Goal: Find specific page/section: Find specific page/section

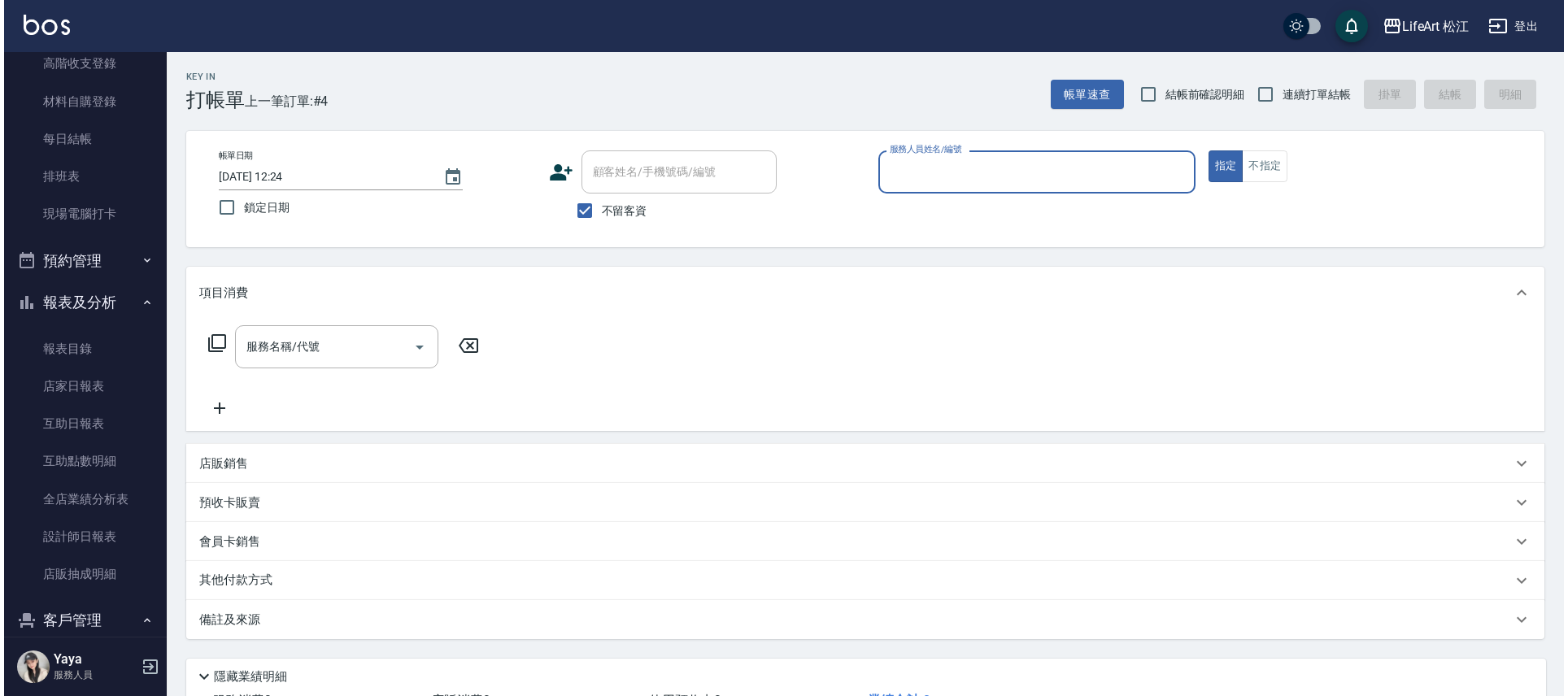
scroll to position [451, 0]
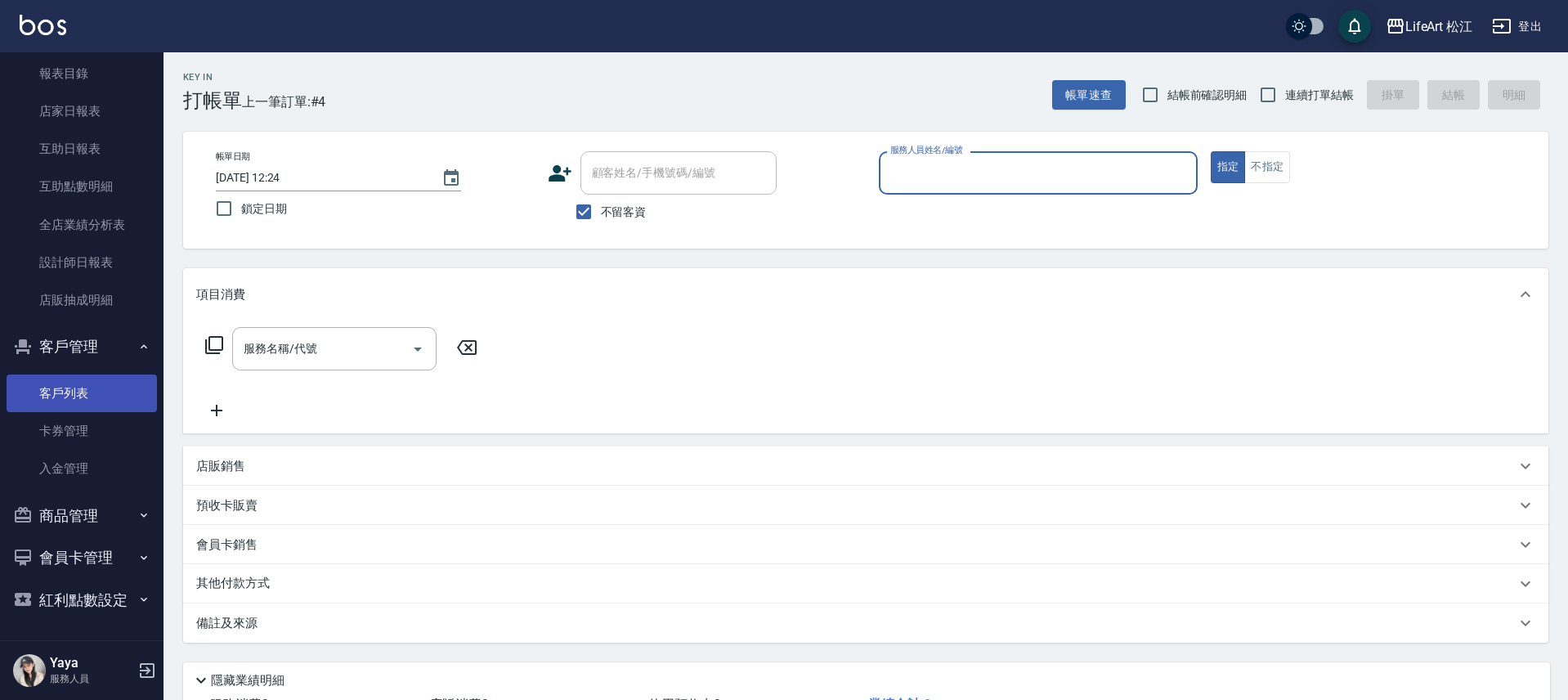
click at [55, 396] on link "客戶列表" at bounding box center [81, 393] width 150 height 38
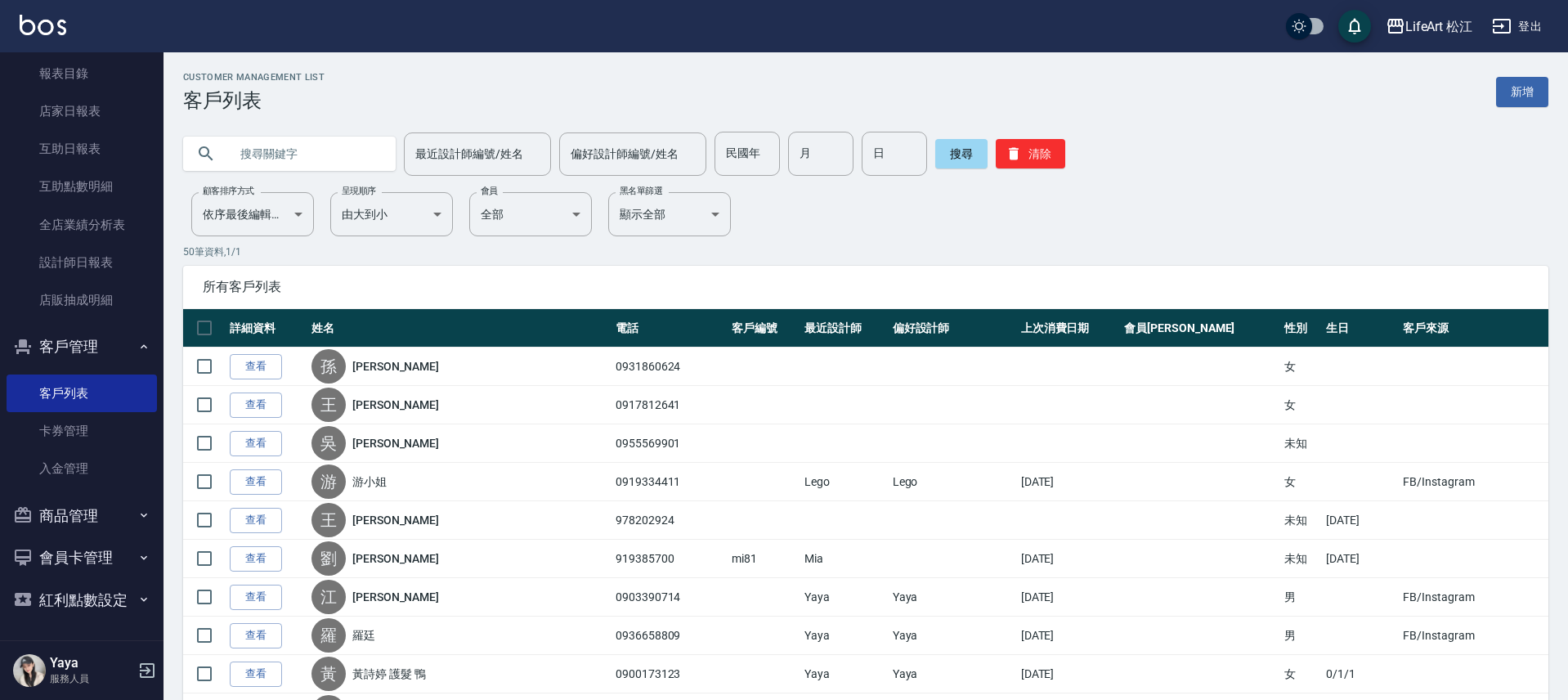
click at [262, 156] on input "text" at bounding box center [306, 154] width 154 height 44
type input "u"
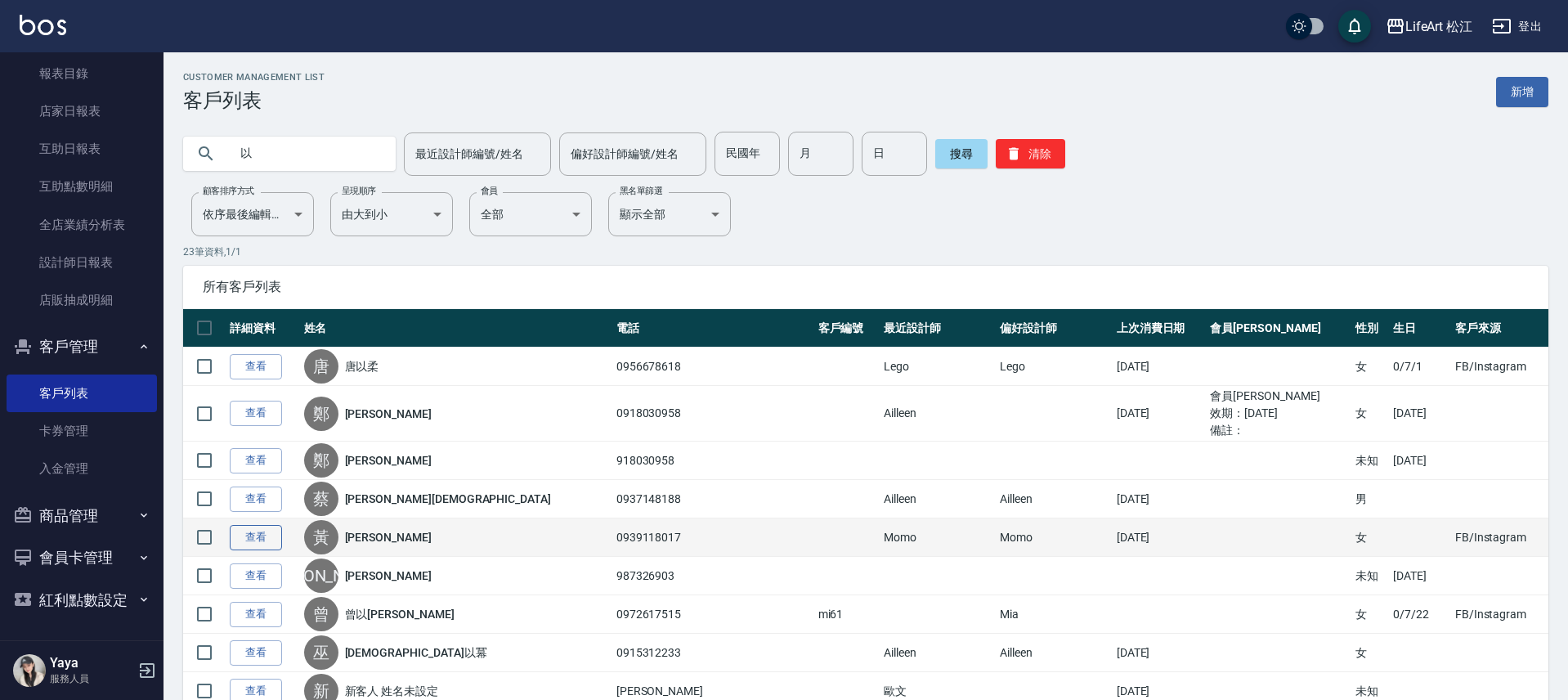
type input "以"
click at [244, 540] on link "查看" at bounding box center [256, 538] width 52 height 26
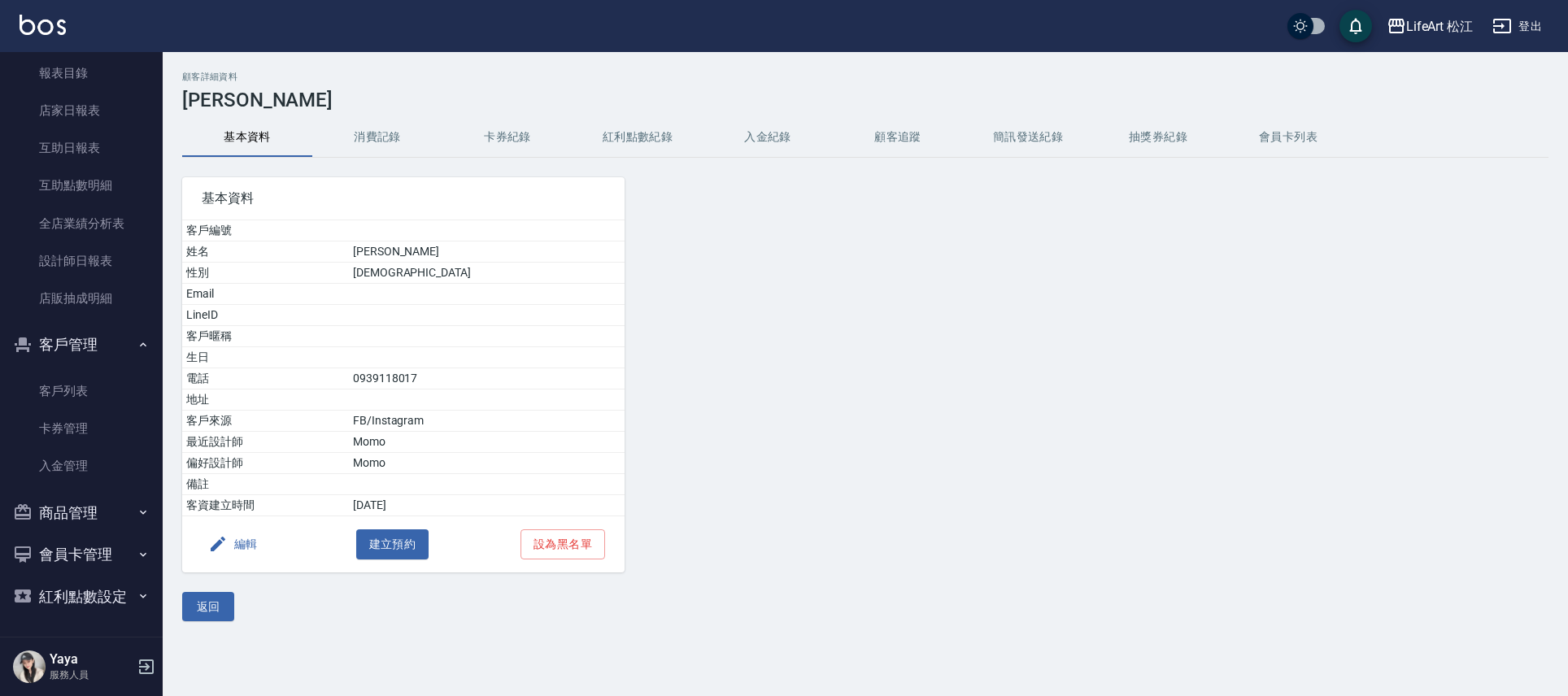
click at [351, 126] on button "消費記錄" at bounding box center [377, 137] width 130 height 39
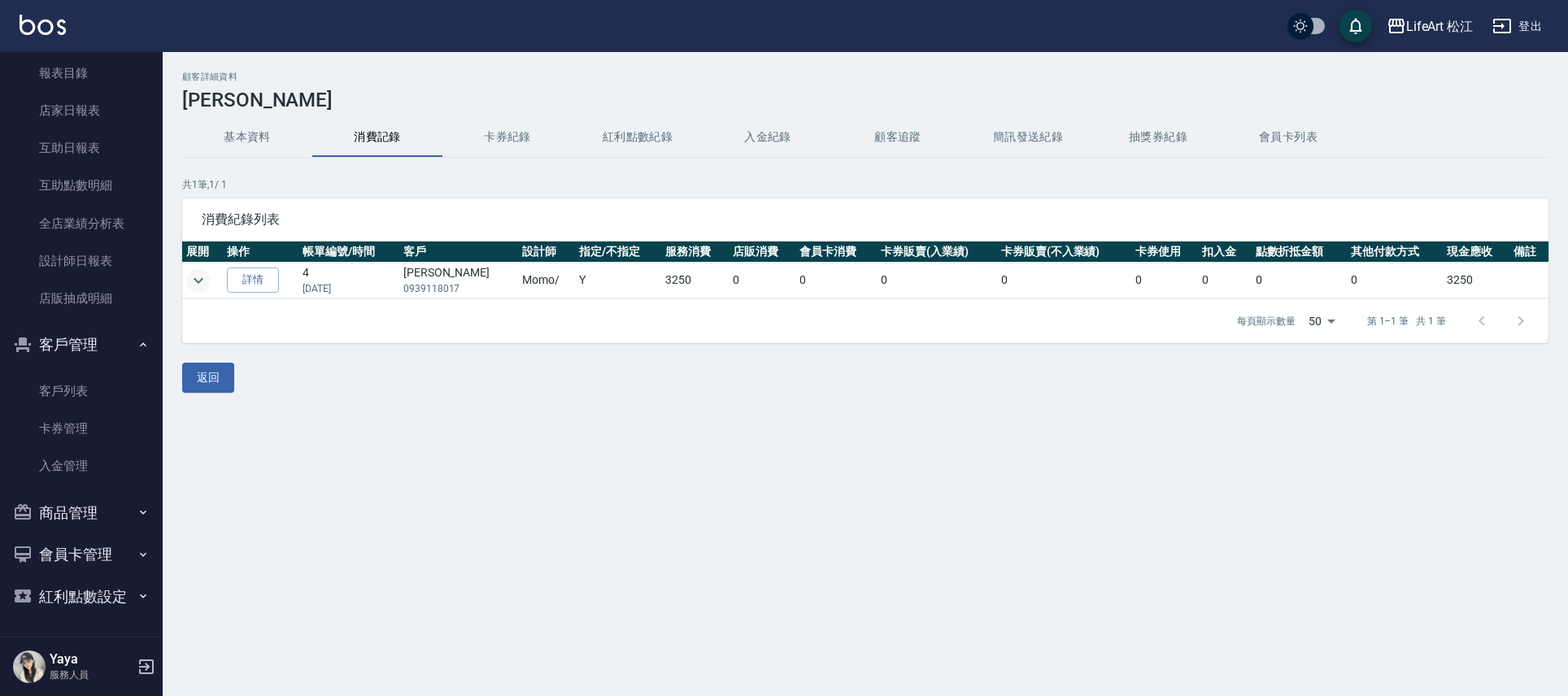
click at [206, 287] on icon "expand row" at bounding box center [199, 281] width 19 height 19
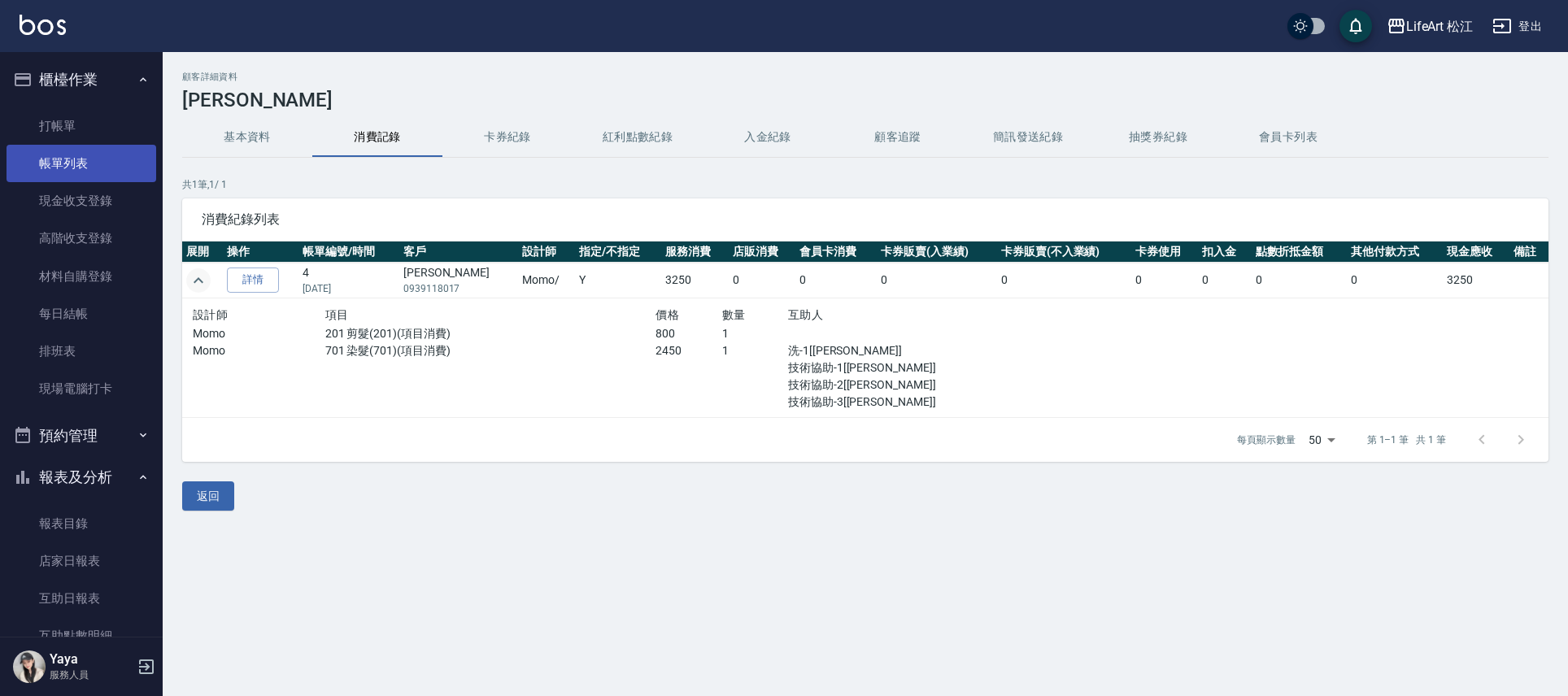
click at [27, 147] on link "帳單列表" at bounding box center [81, 164] width 150 height 38
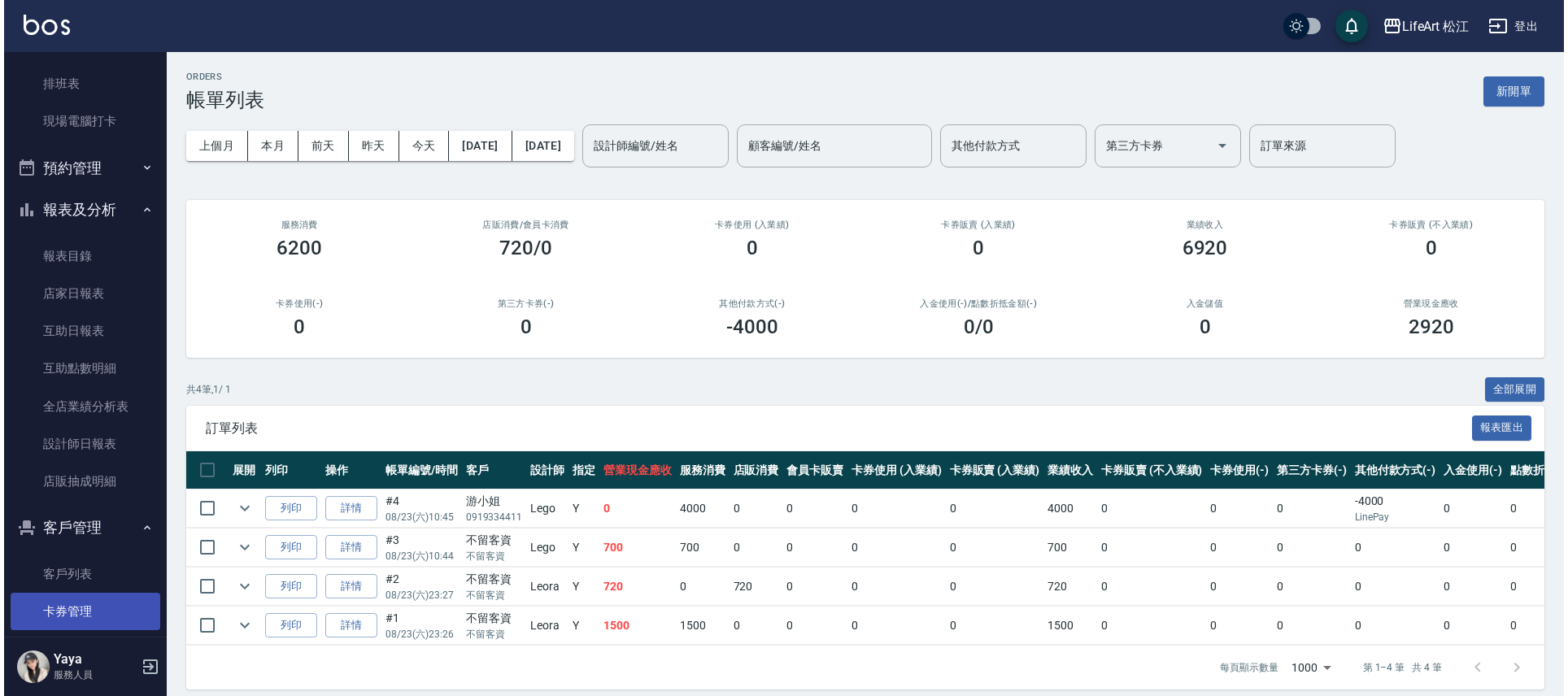
scroll to position [451, 0]
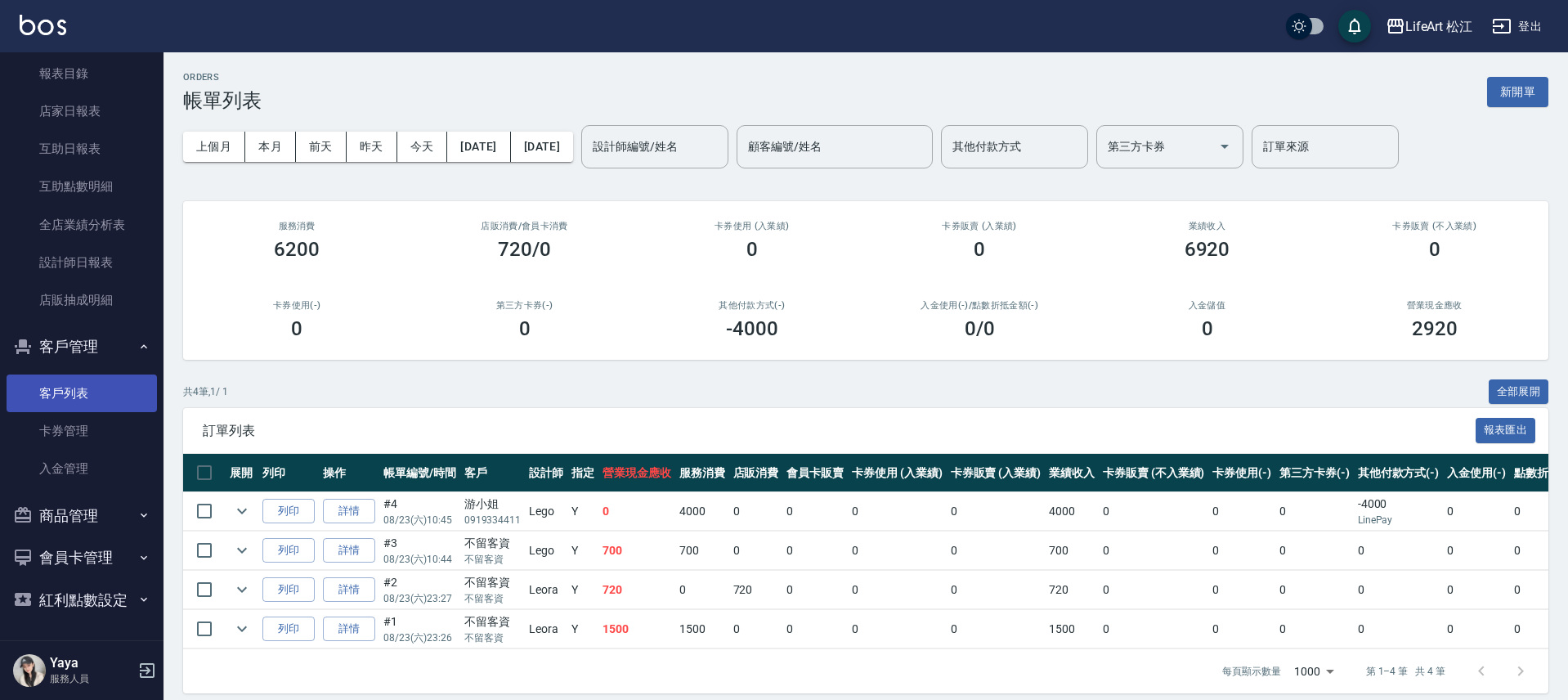
click at [59, 399] on link "客戶列表" at bounding box center [81, 393] width 150 height 38
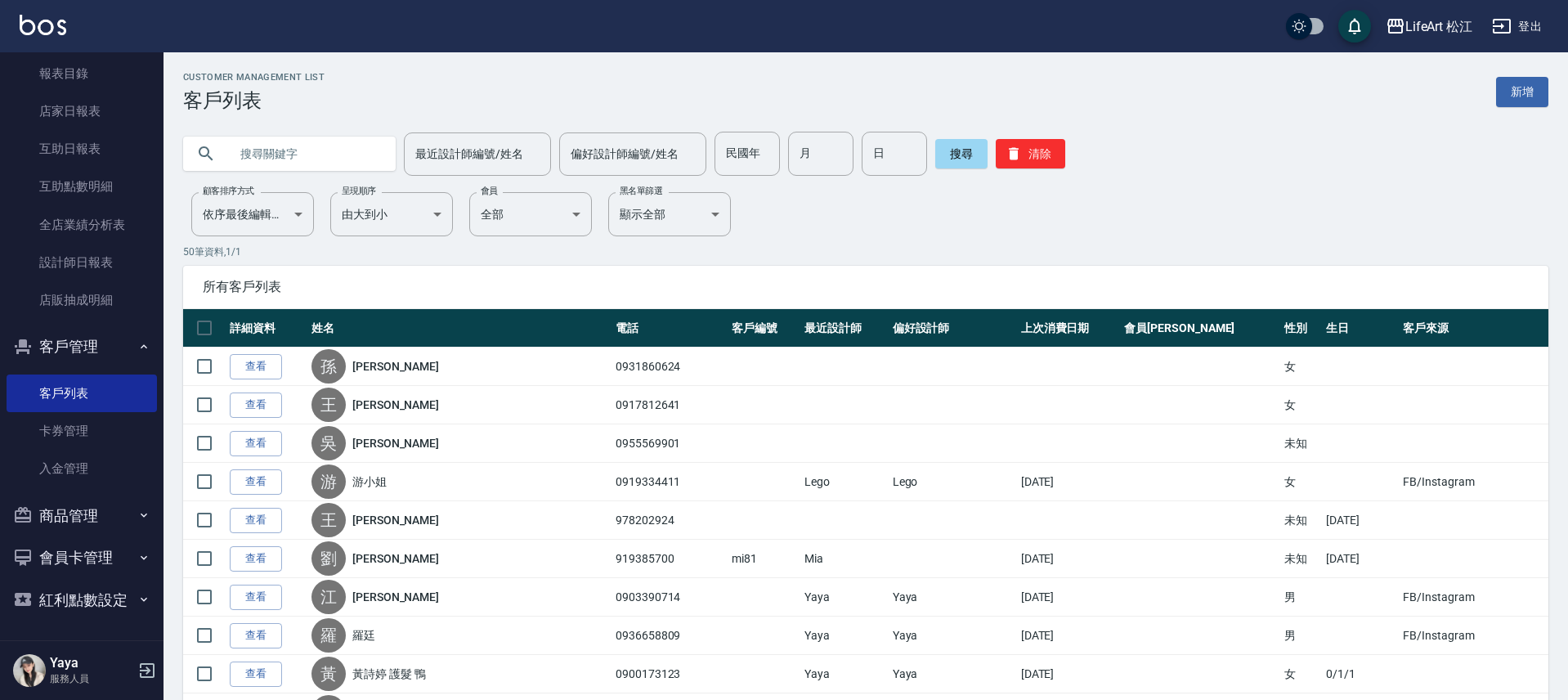
click at [296, 154] on input "text" at bounding box center [306, 154] width 154 height 44
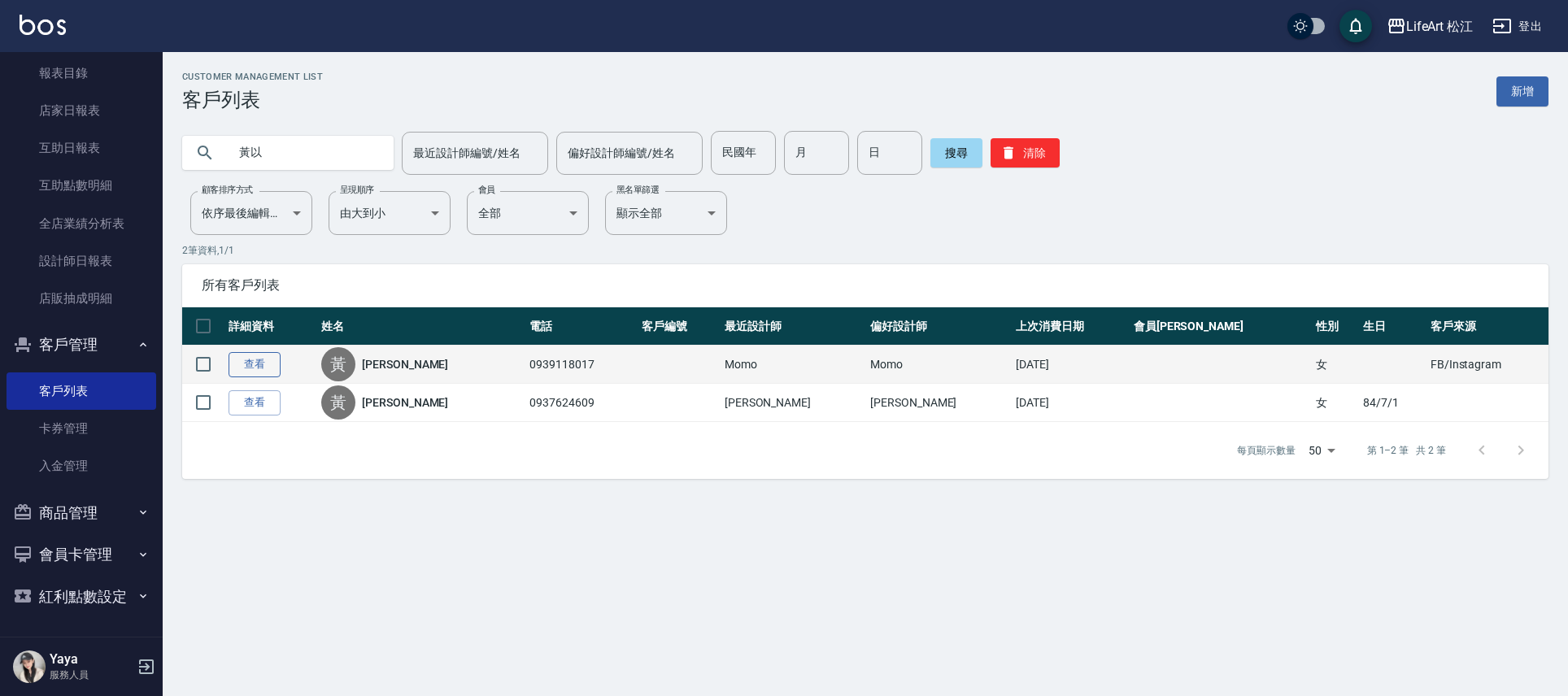
type input "黃以"
click at [249, 367] on link "查看" at bounding box center [254, 364] width 52 height 26
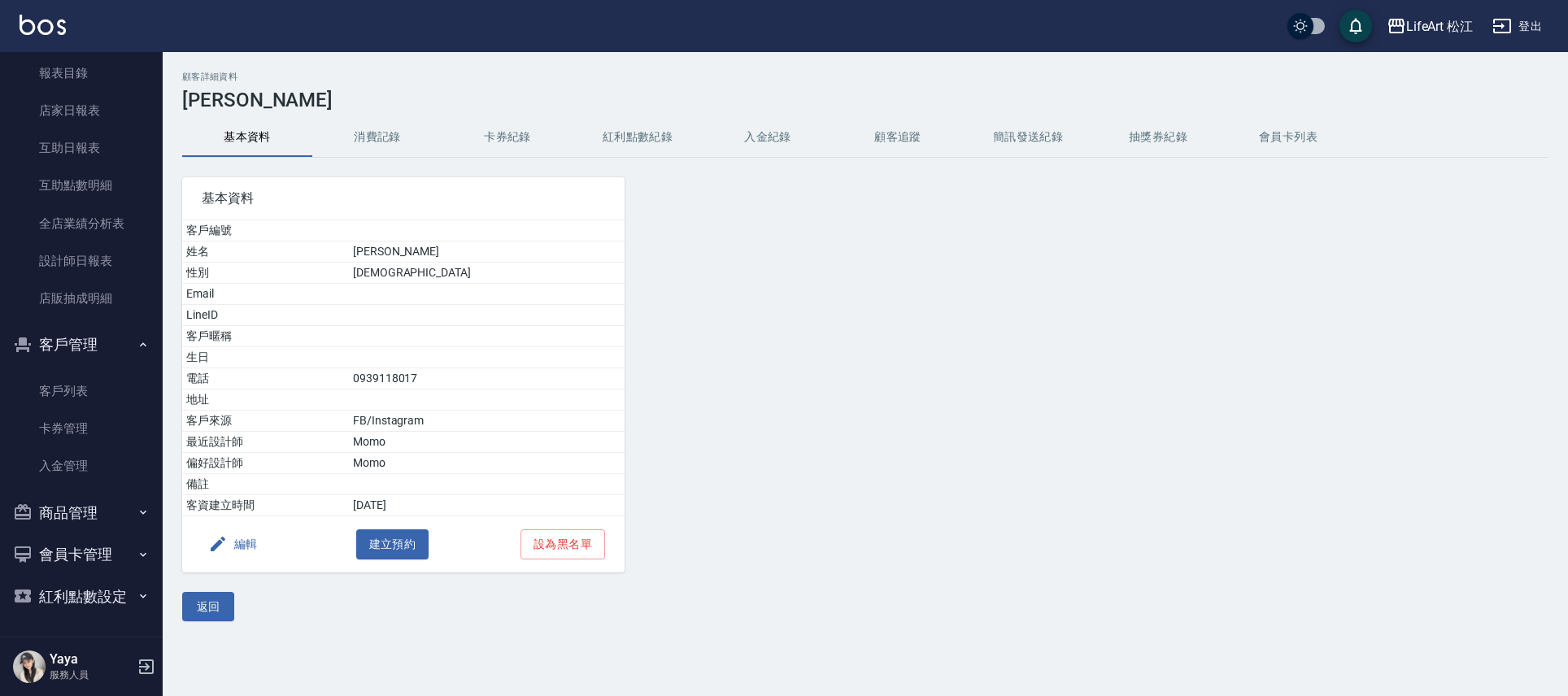
click at [355, 135] on button "消費記錄" at bounding box center [377, 137] width 130 height 39
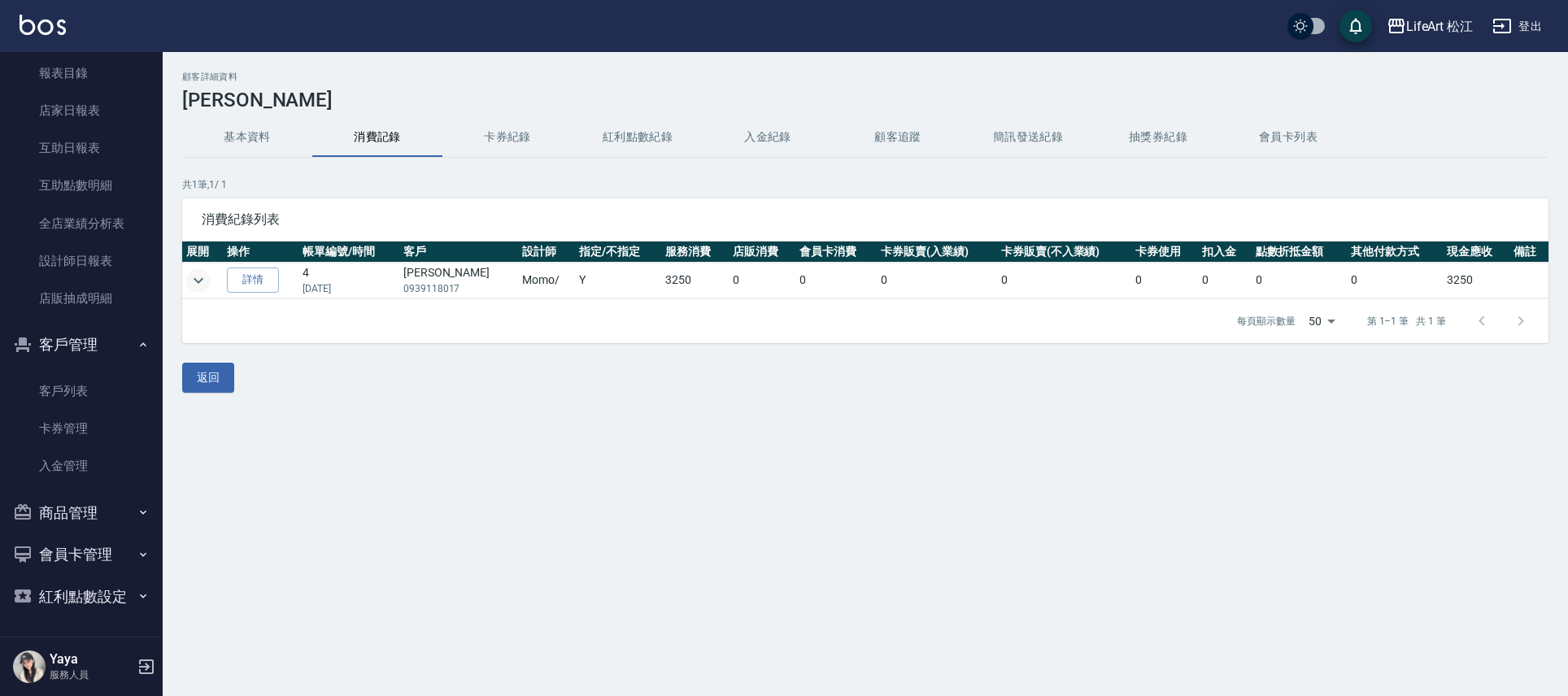
click at [190, 276] on icon "expand row" at bounding box center [199, 281] width 19 height 19
